Goal: Check status: Check status

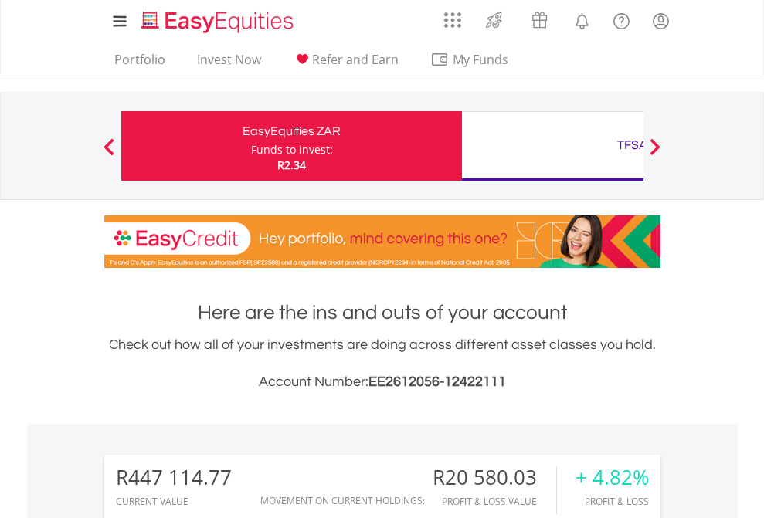
scroll to position [148, 242]
click at [251, 146] on div "Funds to invest:" at bounding box center [292, 149] width 82 height 15
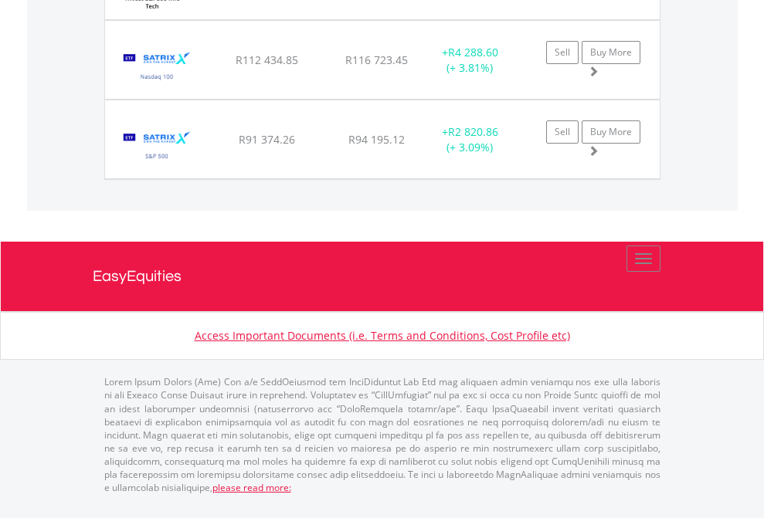
scroll to position [148, 242]
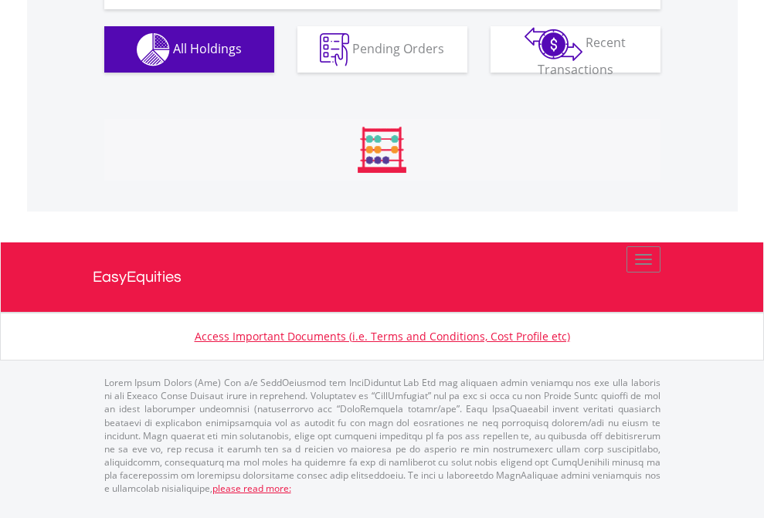
scroll to position [1717, 0]
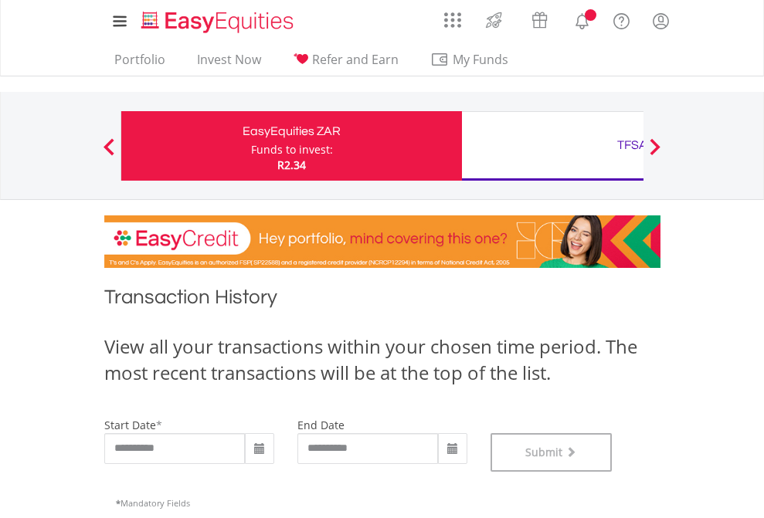
scroll to position [626, 0]
click at [552, 146] on div "TFSA" at bounding box center [632, 145] width 322 height 22
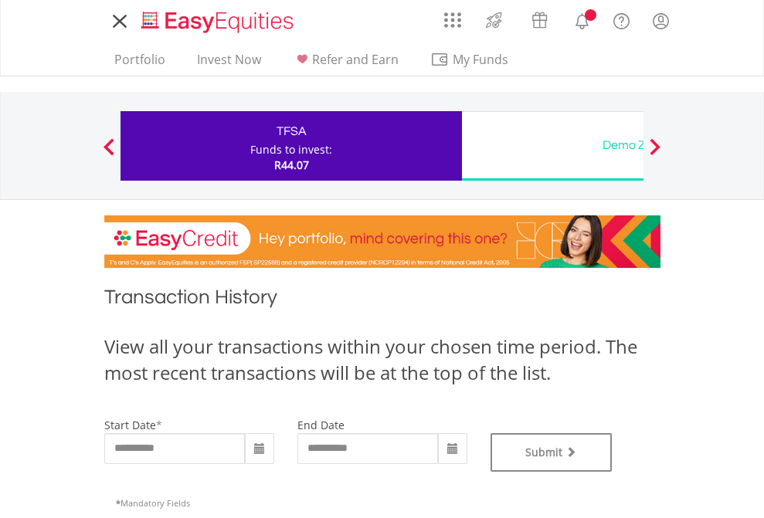
type input "**********"
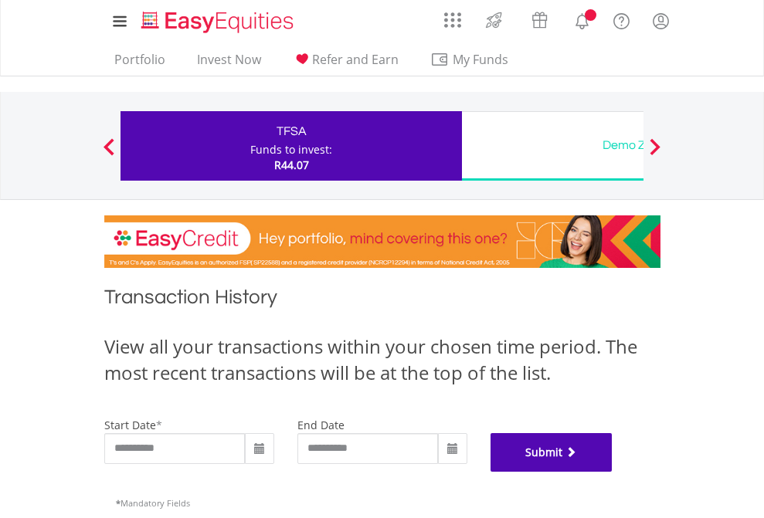
click at [612, 472] on button "Submit" at bounding box center [551, 452] width 122 height 39
